Goal: Transaction & Acquisition: Book appointment/travel/reservation

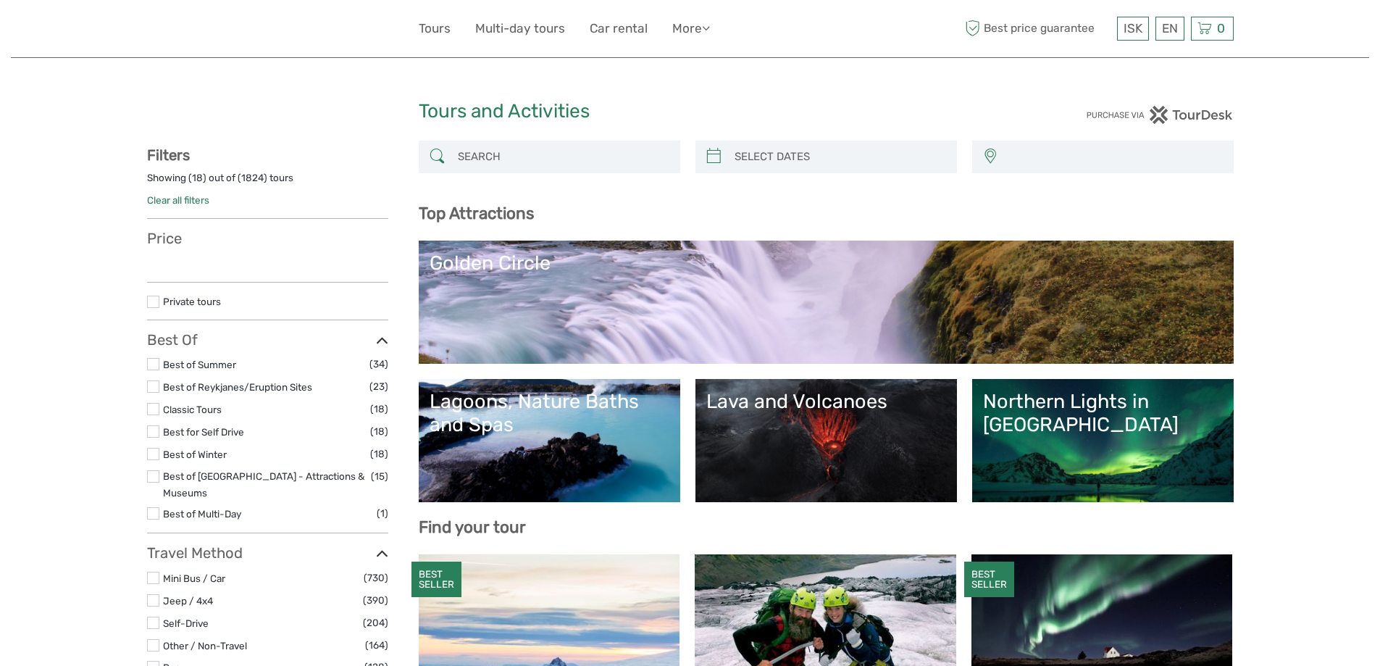
select select
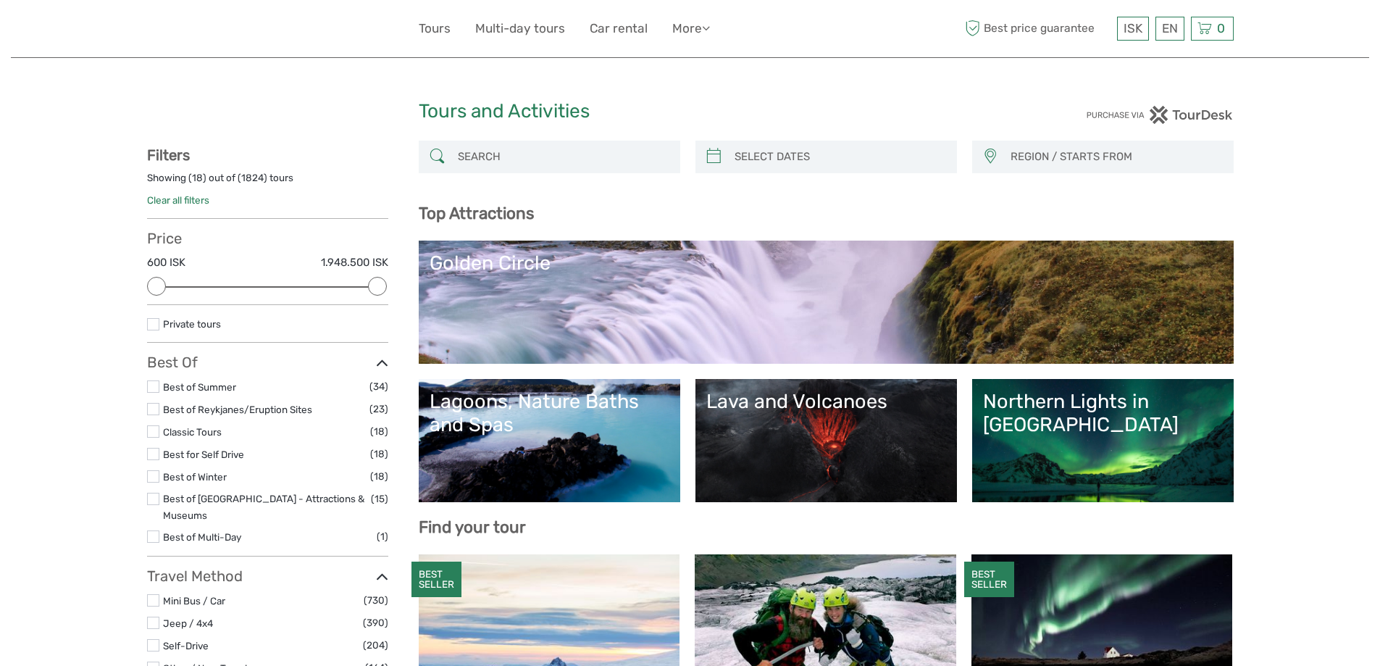
click at [753, 111] on h1 "Tours and Activities" at bounding box center [690, 111] width 543 height 23
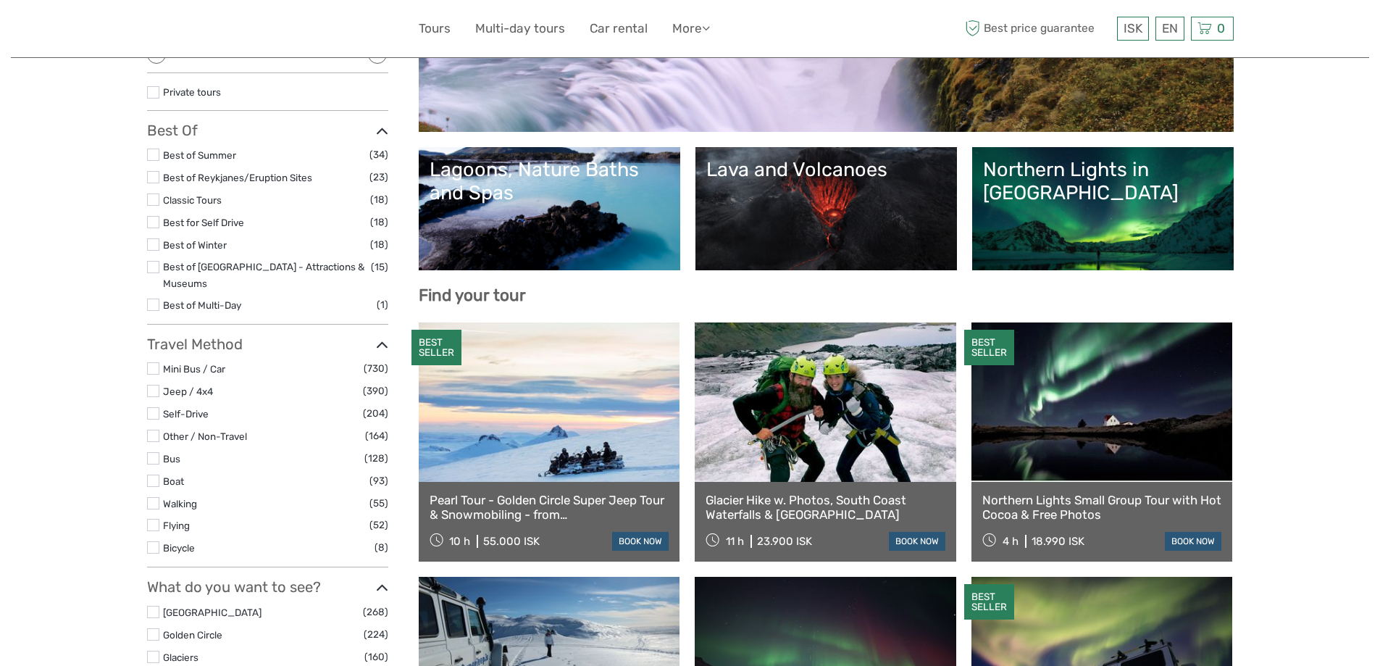
scroll to position [72, 0]
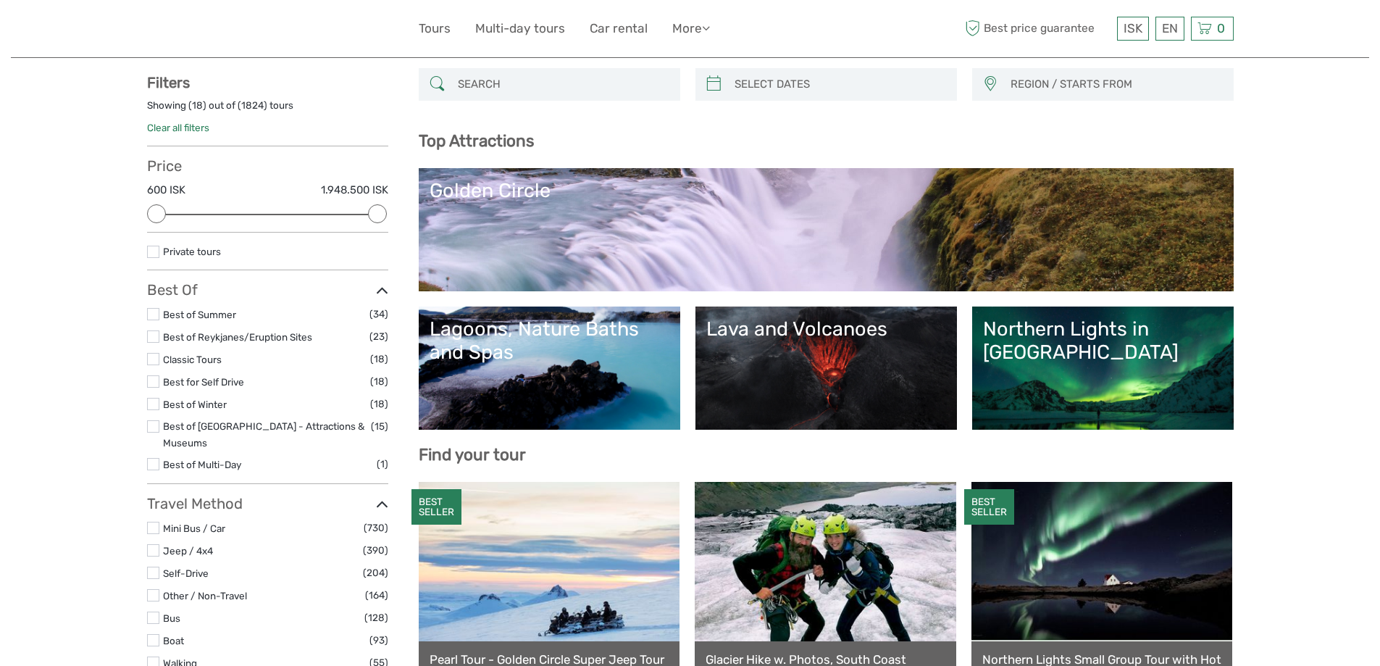
click at [489, 83] on input "search" at bounding box center [562, 84] width 221 height 25
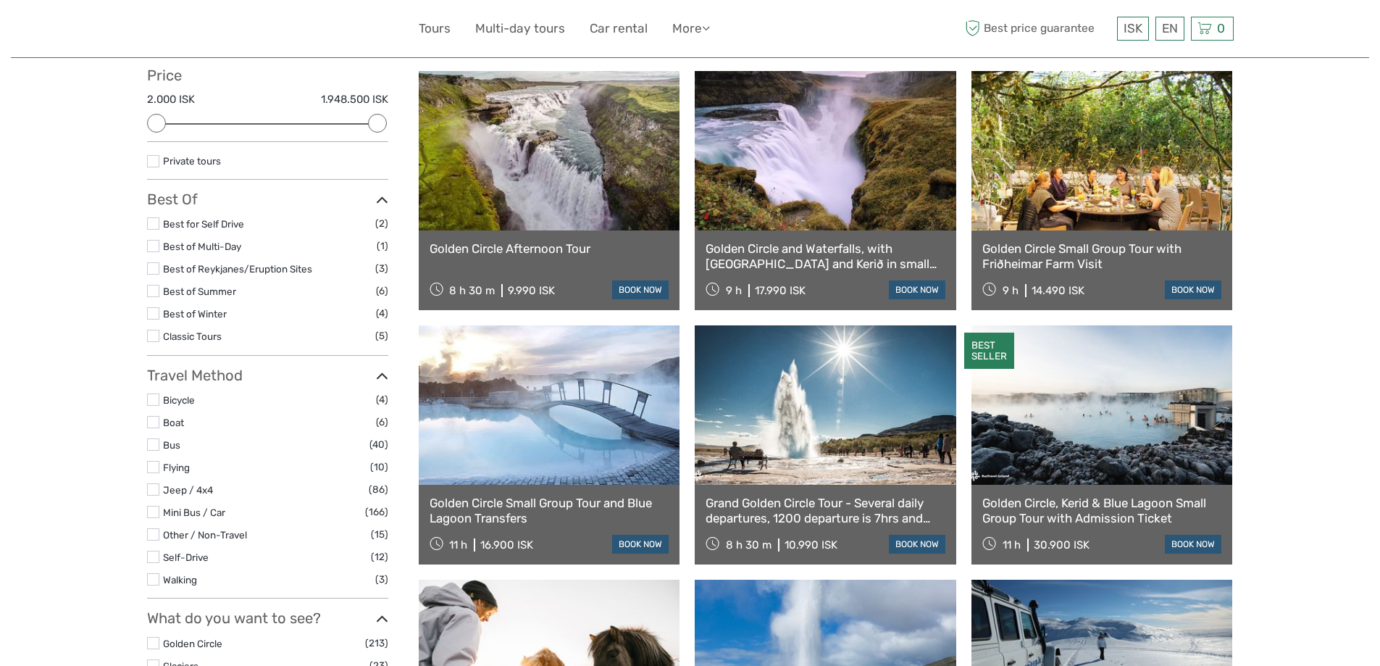
scroll to position [155, 0]
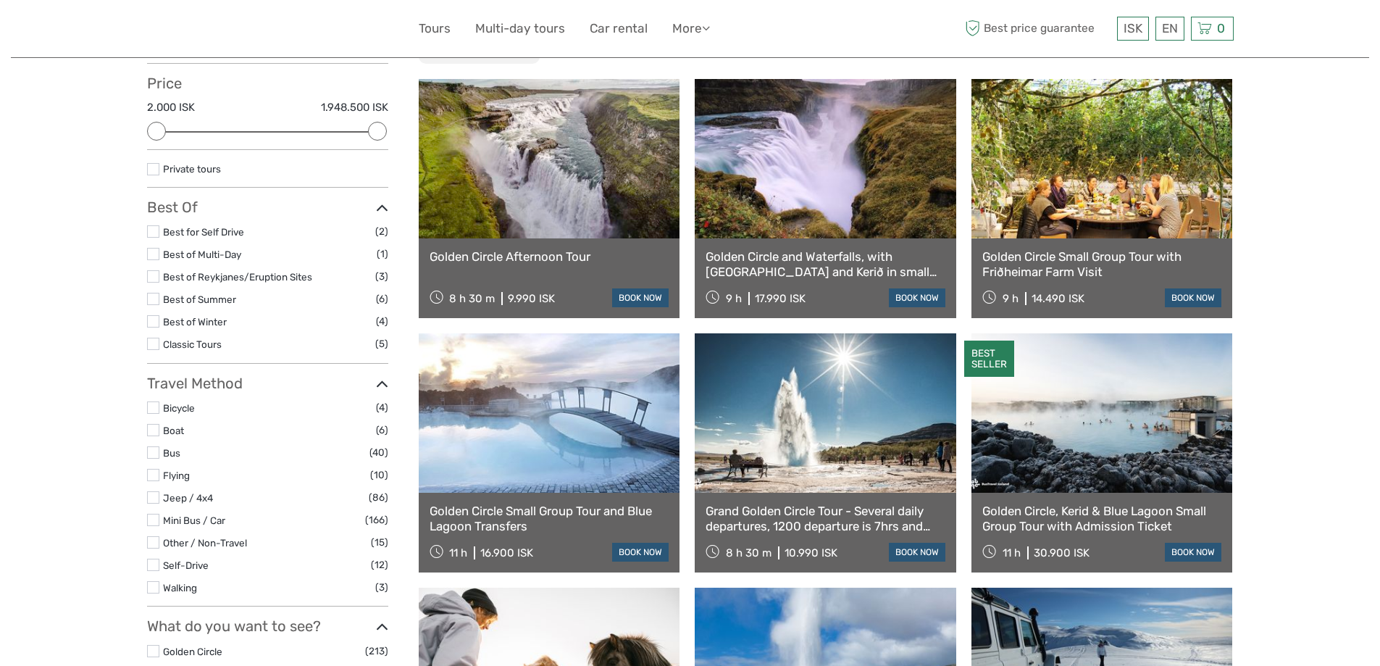
type input "golden circle"
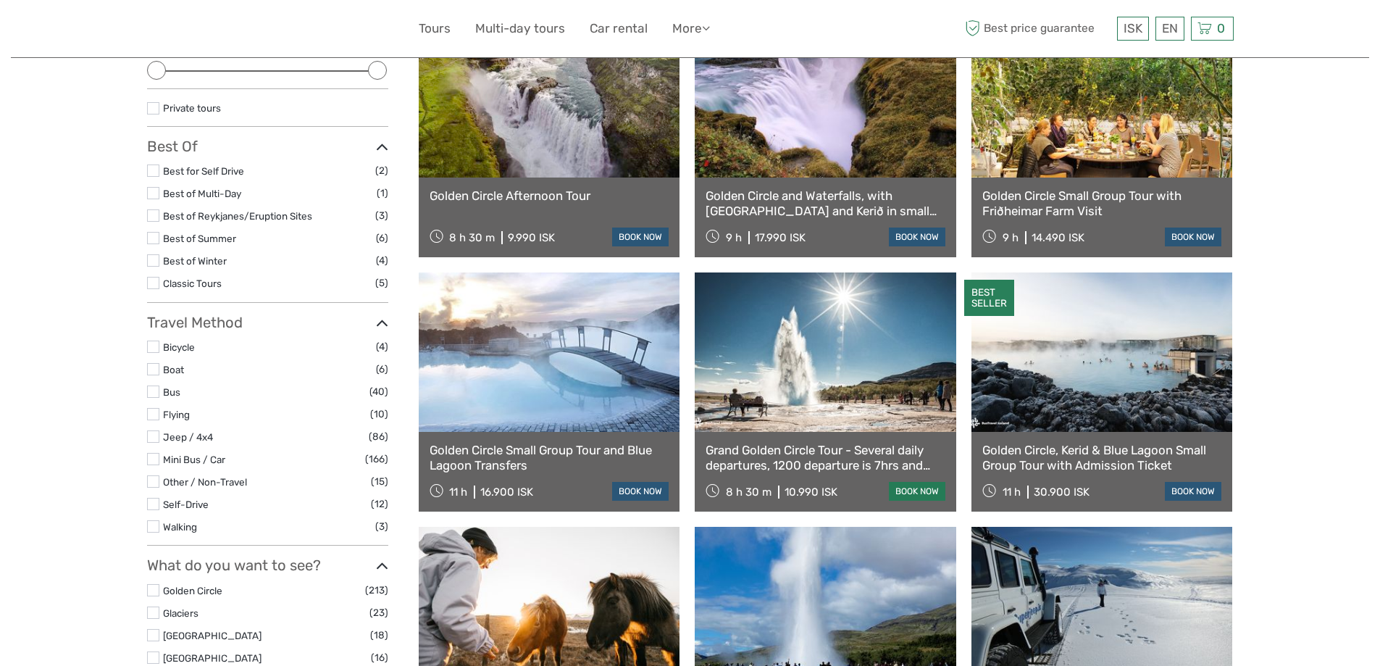
scroll to position [0, 0]
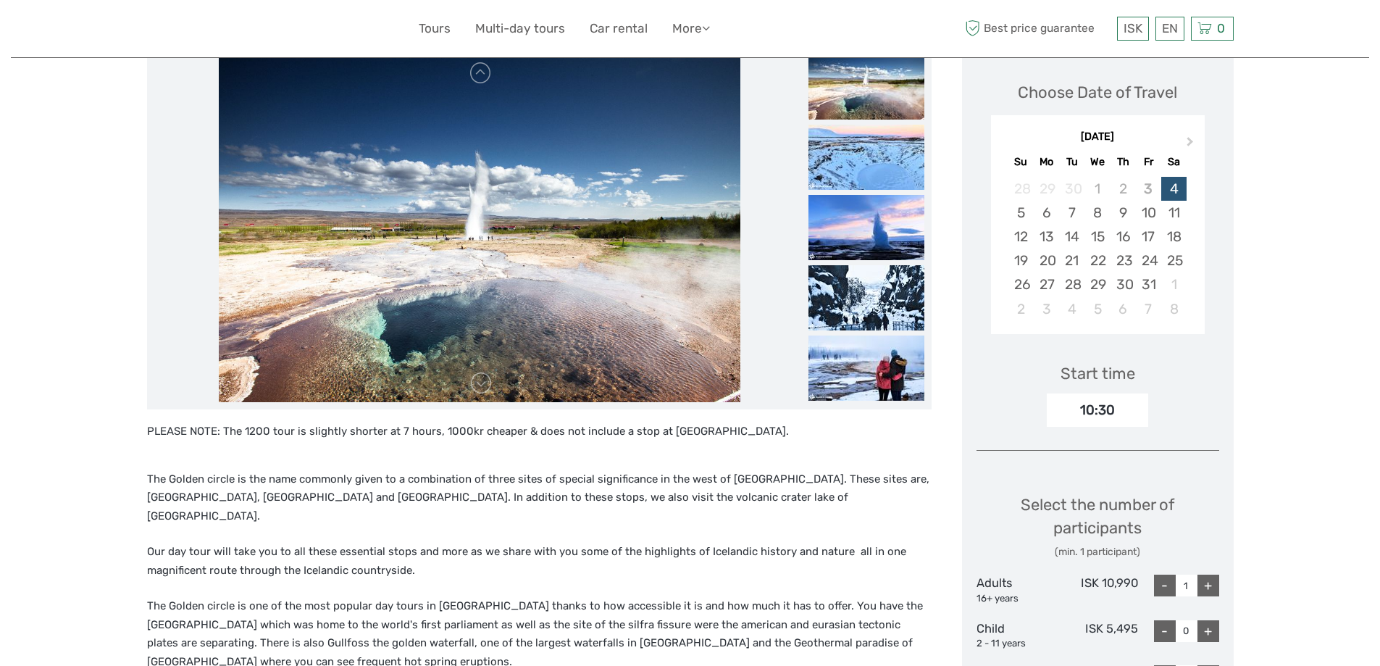
scroll to position [145, 0]
